Goal: Navigation & Orientation: Find specific page/section

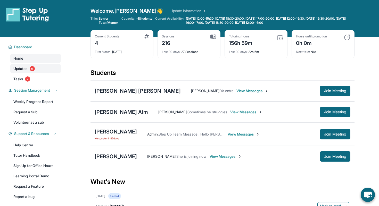
click at [25, 69] on span "Updates" at bounding box center [20, 68] width 14 height 5
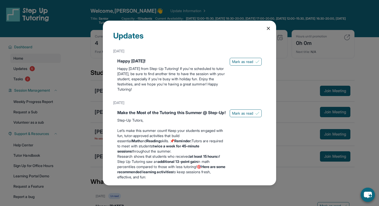
click at [269, 27] on icon at bounding box center [268, 28] width 5 height 5
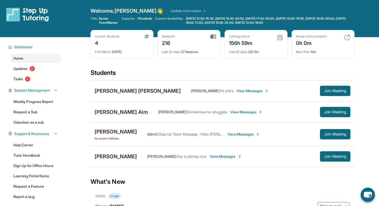
click at [147, 119] on div "Rex Aim Viky Prim : Sometimes he struggles View Messages Join Meeting" at bounding box center [222, 111] width 264 height 21
click at [40, 68] on link "Updates 5" at bounding box center [35, 68] width 51 height 9
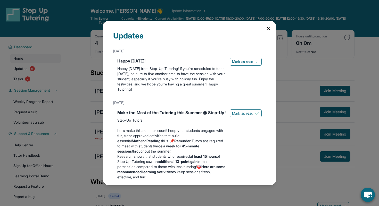
click at [268, 28] on icon at bounding box center [268, 28] width 3 height 3
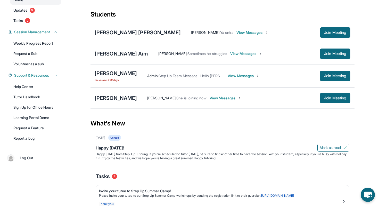
scroll to position [67, 0]
